Goal: Information Seeking & Learning: Compare options

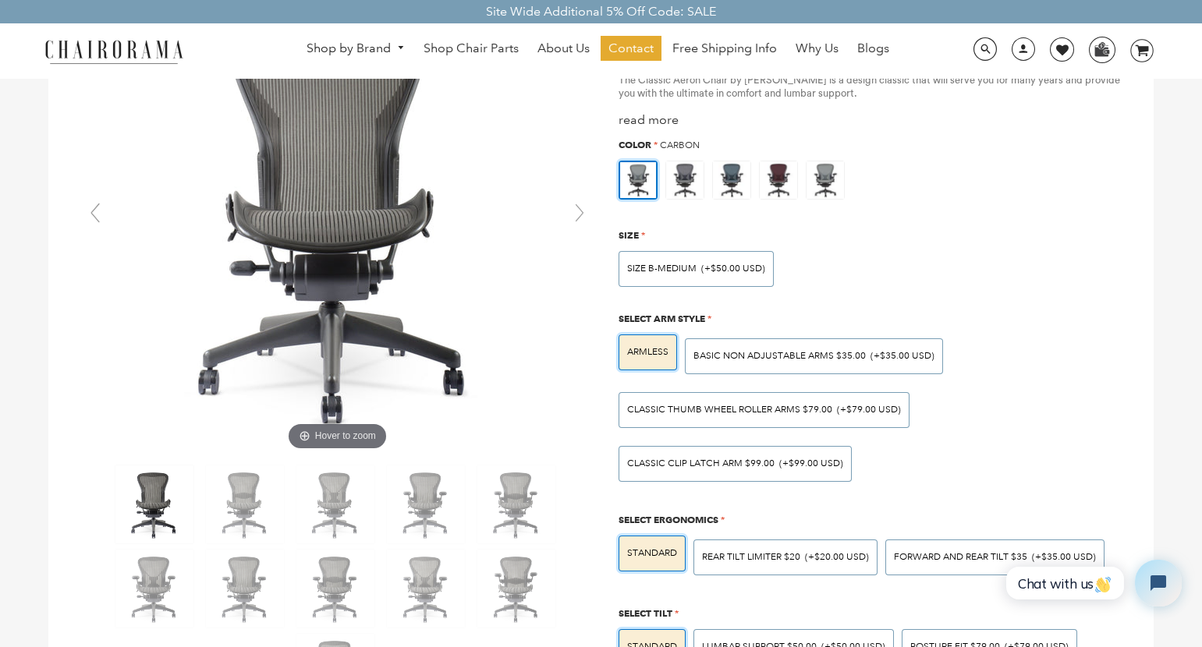
scroll to position [78, 0]
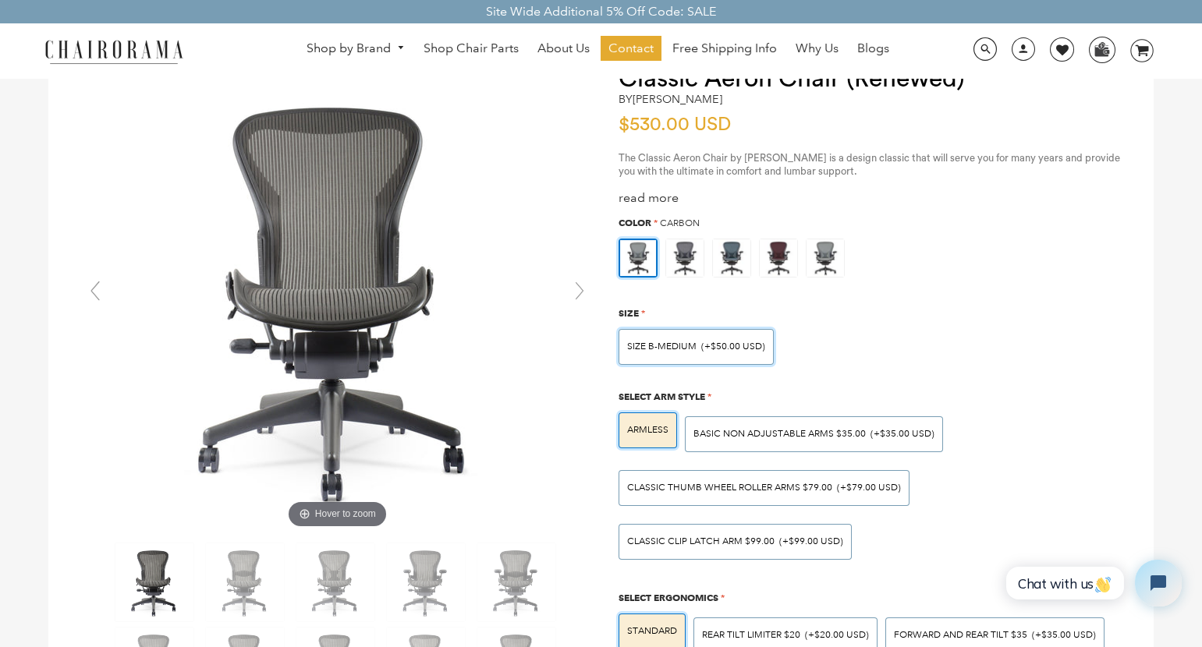
click at [723, 356] on div "SIZE B-MEDIUM (+$50.00 USD)" at bounding box center [695, 347] width 155 height 36
click at [0, 0] on input "SIZE B-MEDIUM (+$50.00 USD)" at bounding box center [0, 0] width 0 height 0
click at [723, 356] on div "SIZE B-MEDIUM (+$50.00 USD)" at bounding box center [695, 347] width 155 height 36
click at [0, 0] on input "SIZE B-MEDIUM (+$50.00 USD)" at bounding box center [0, 0] width 0 height 0
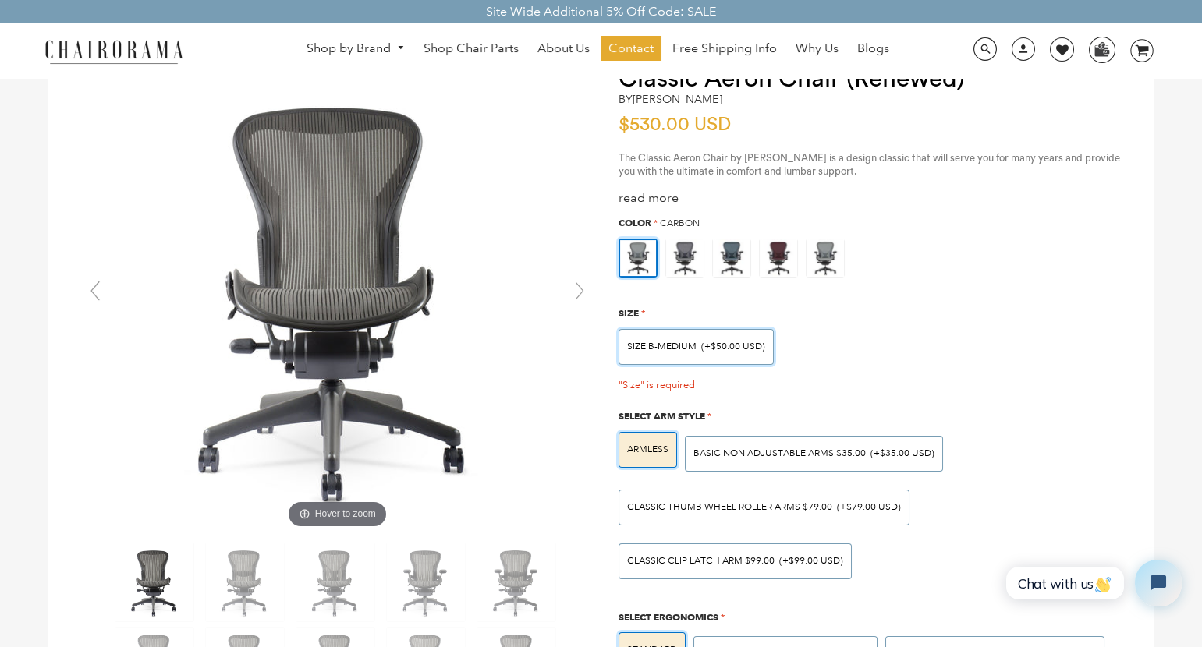
click at [723, 356] on div "SIZE B-MEDIUM (+$50.00 USD)" at bounding box center [695, 347] width 155 height 36
click at [0, 0] on input "SIZE B-MEDIUM (+$50.00 USD)" at bounding box center [0, 0] width 0 height 0
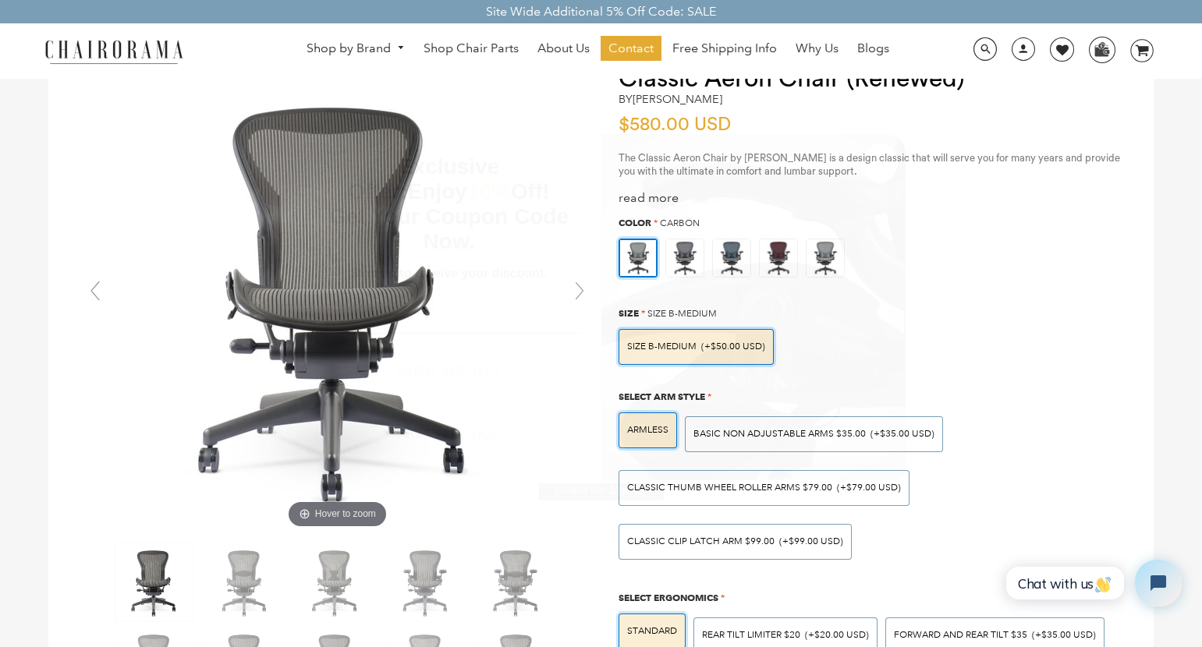
scroll to position [0, 0]
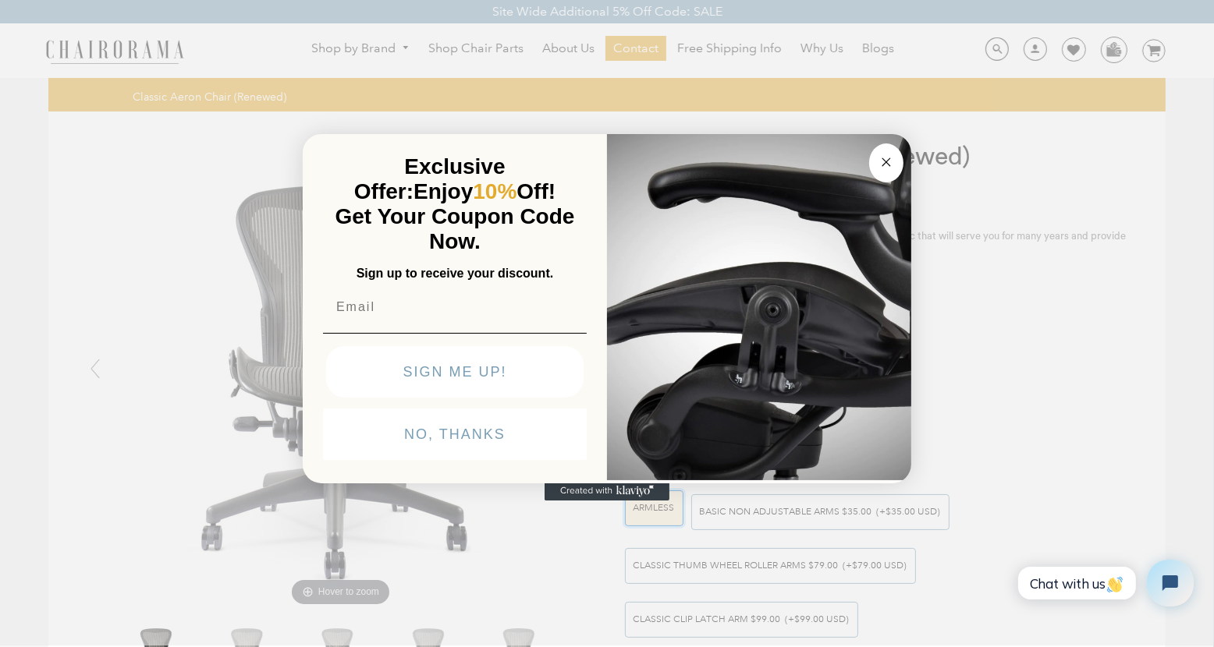
click at [887, 161] on circle "Close dialog" at bounding box center [886, 163] width 18 height 18
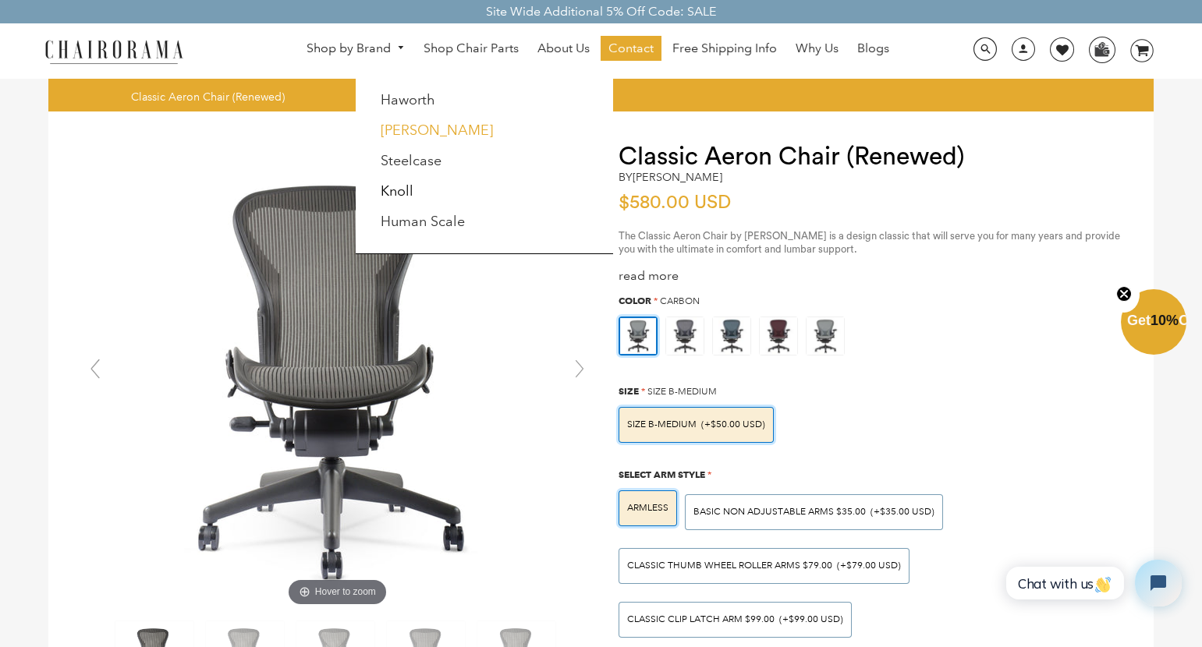
click at [408, 128] on link "[PERSON_NAME]" at bounding box center [437, 130] width 112 height 17
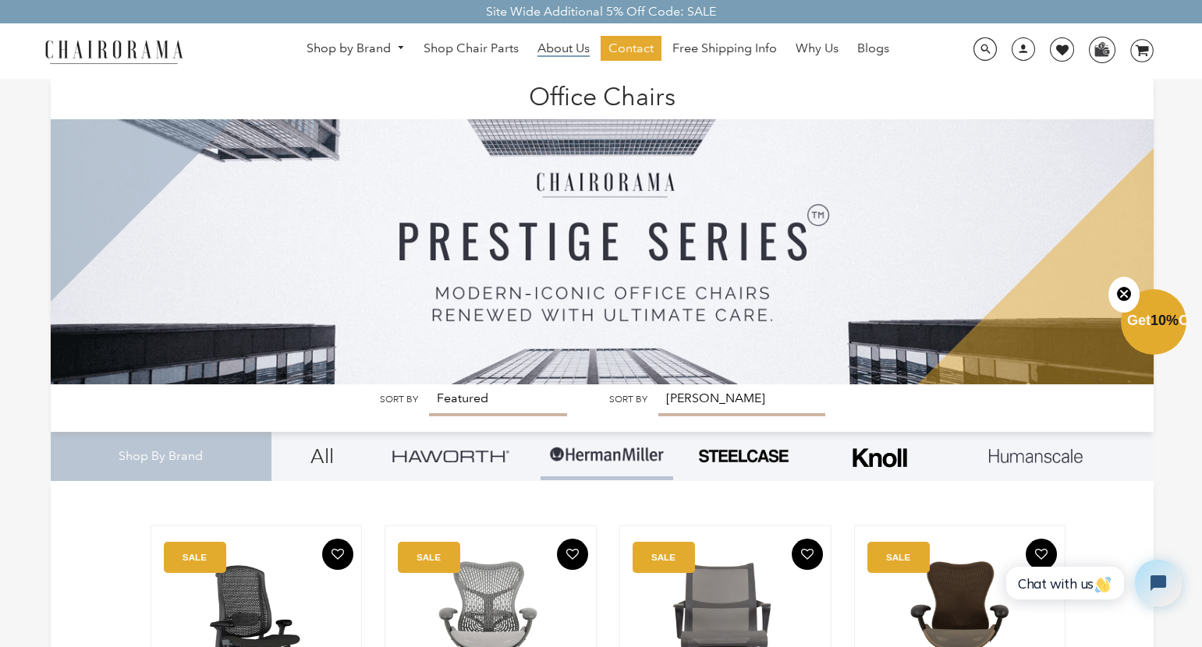
click at [542, 50] on span "About Us" at bounding box center [563, 49] width 52 height 16
click at [495, 459] on img at bounding box center [450, 456] width 117 height 12
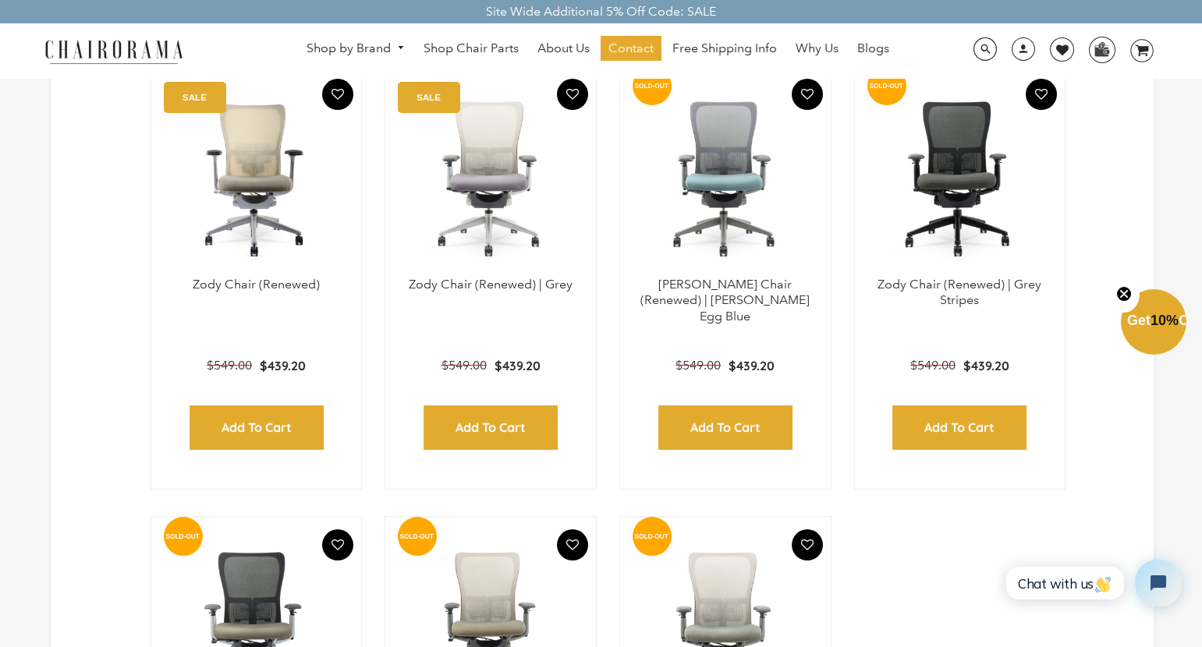
scroll to position [487, 0]
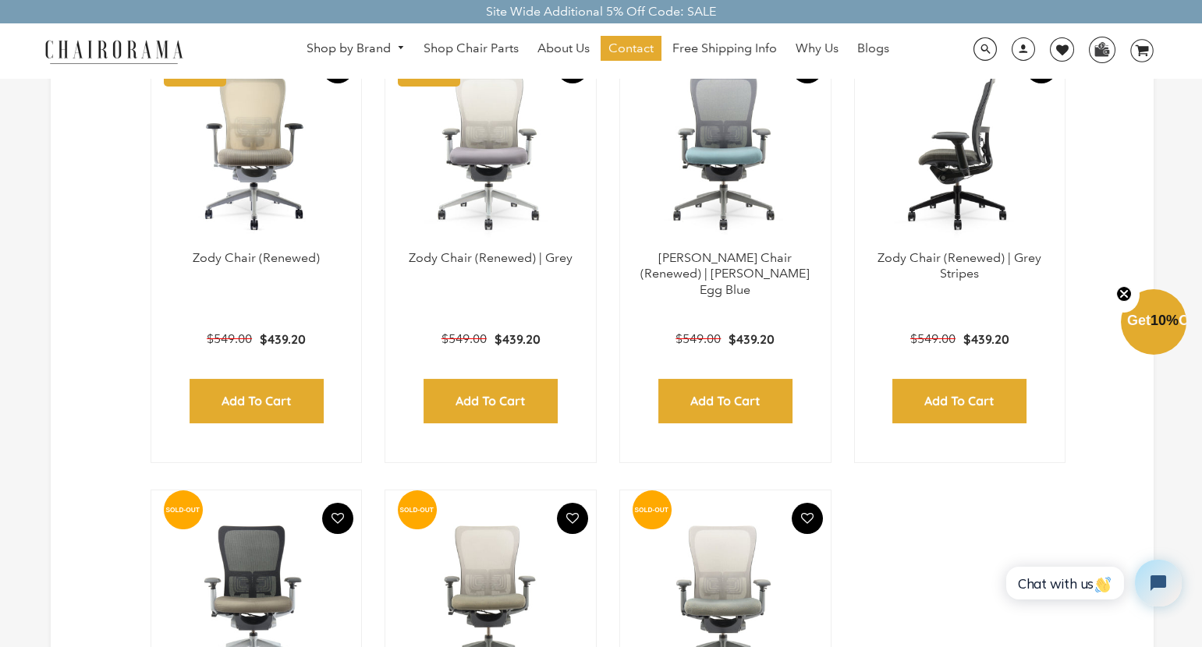
click at [960, 173] on img at bounding box center [959, 152] width 179 height 195
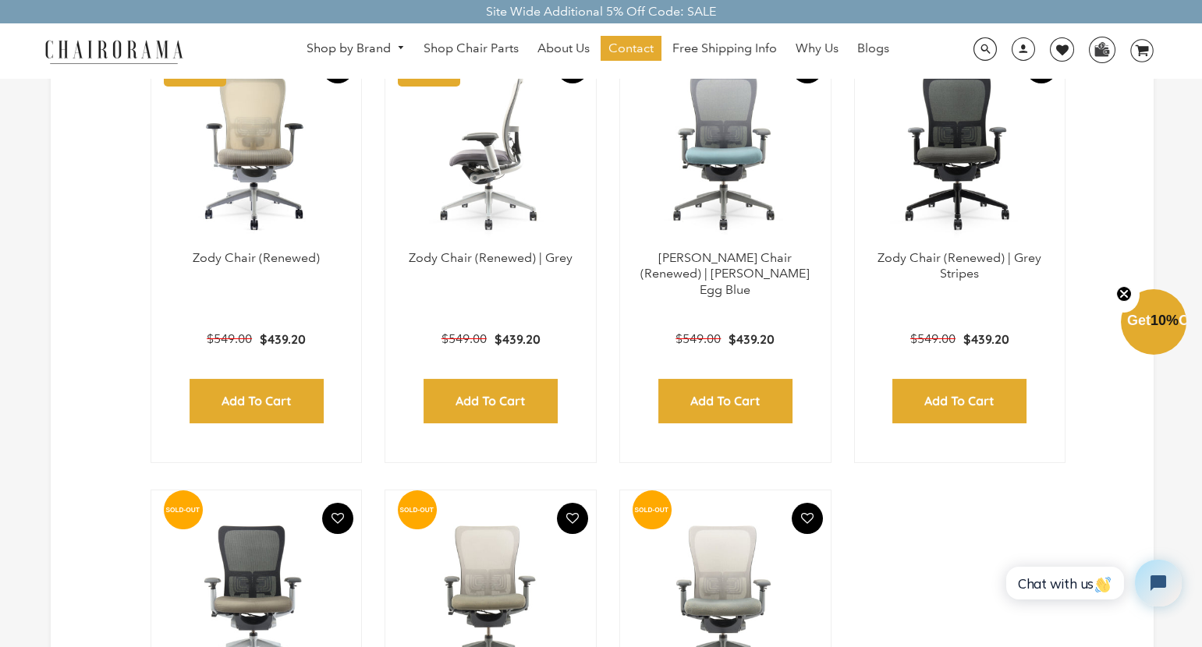
click at [484, 227] on img at bounding box center [490, 152] width 179 height 195
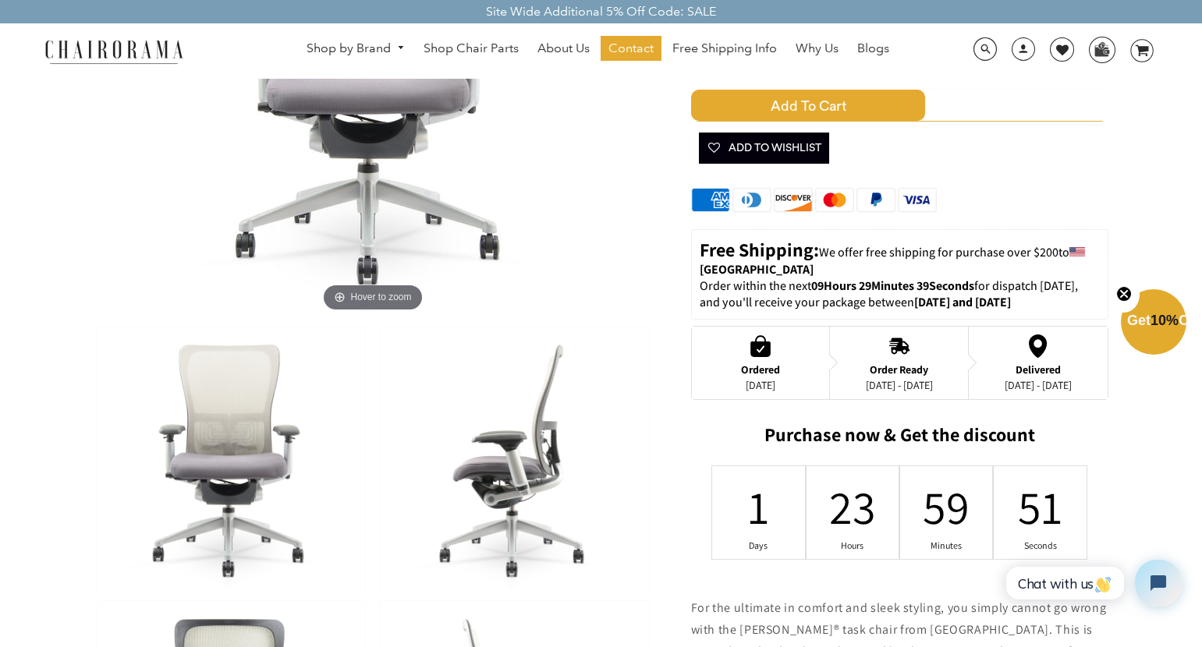
scroll to position [312, 0]
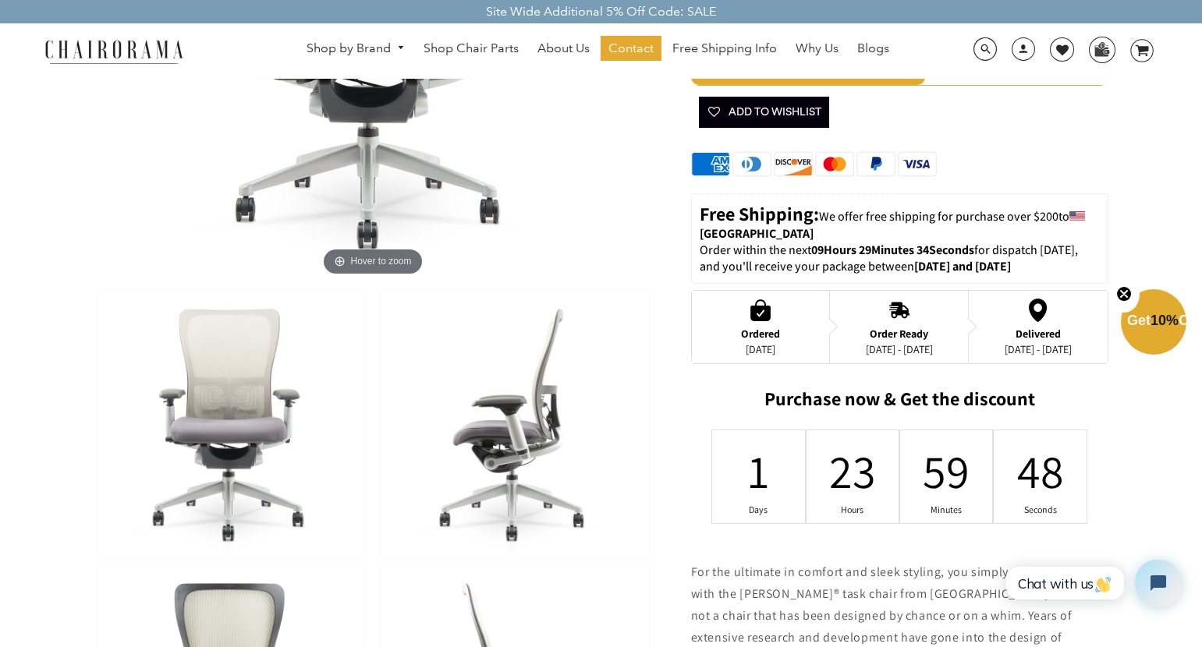
click at [540, 399] on img at bounding box center [515, 425] width 268 height 268
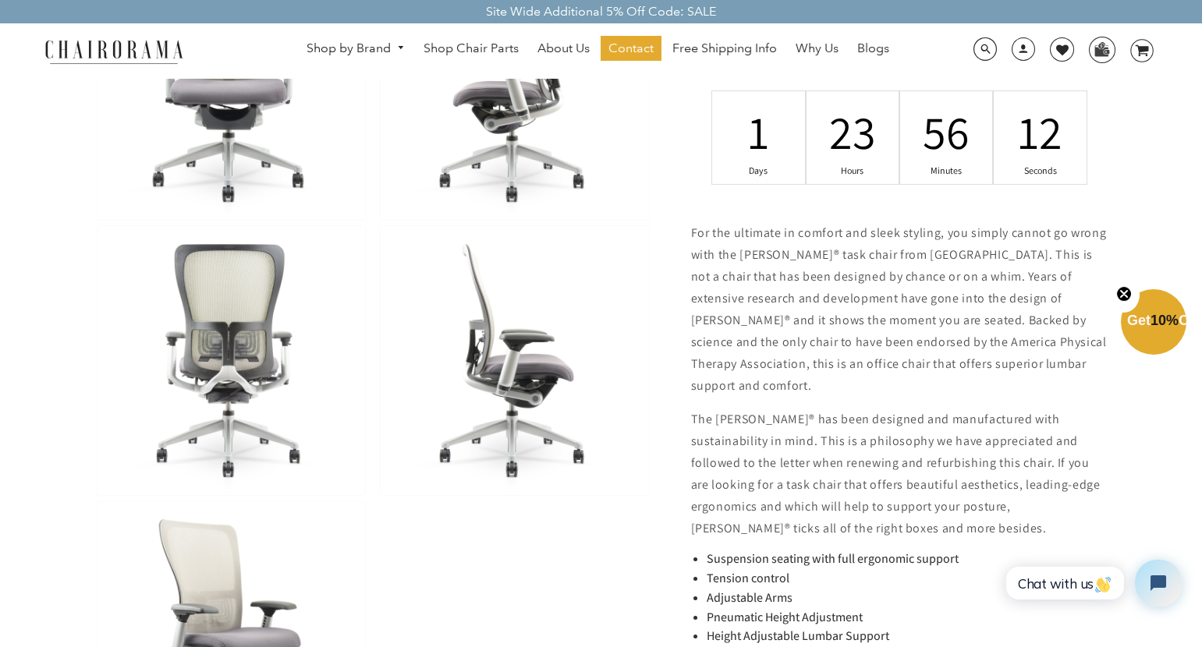
scroll to position [624, 0]
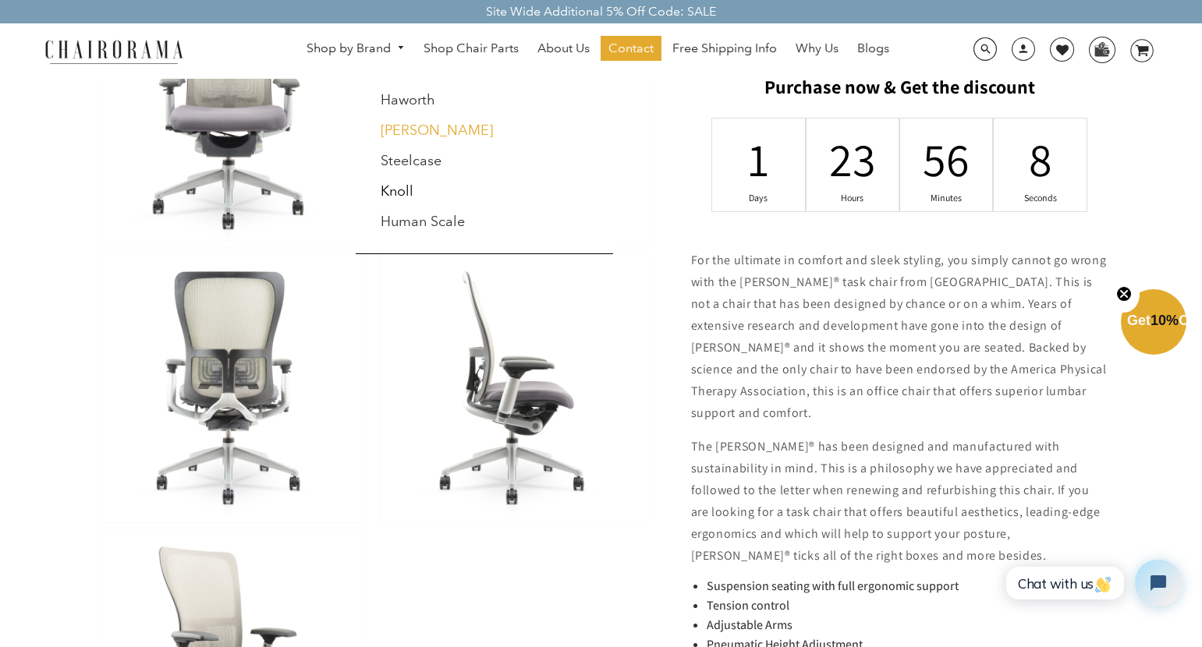
click at [434, 128] on link "[PERSON_NAME]" at bounding box center [437, 130] width 112 height 17
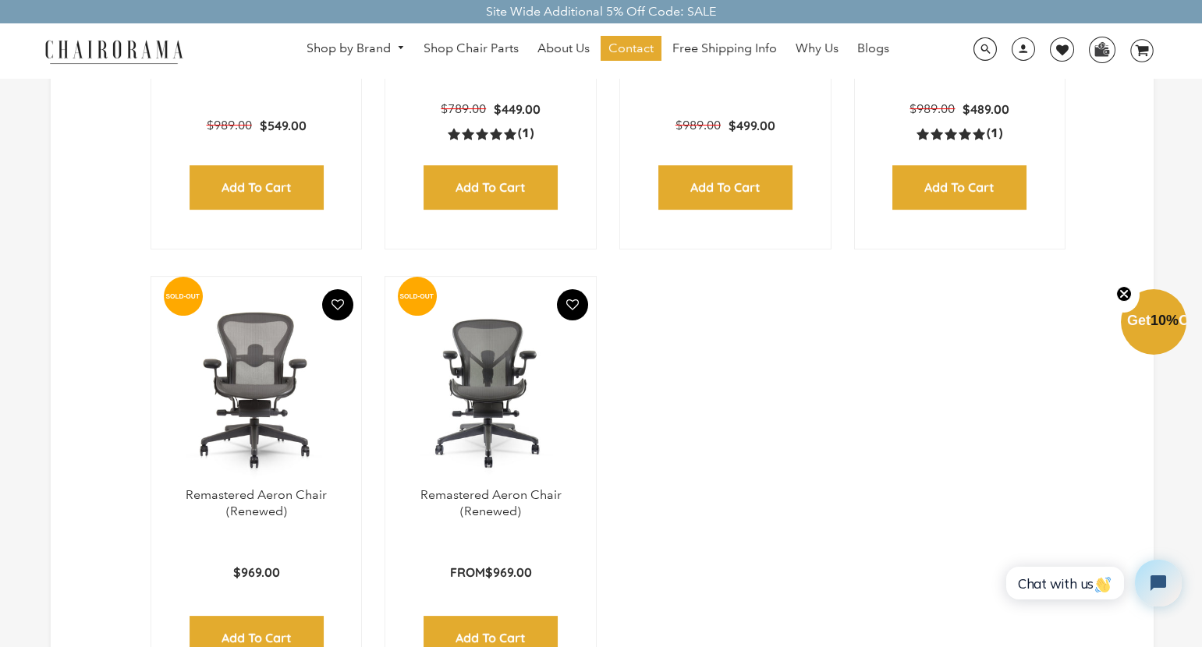
scroll to position [2051, 0]
